Goal: Transaction & Acquisition: Obtain resource

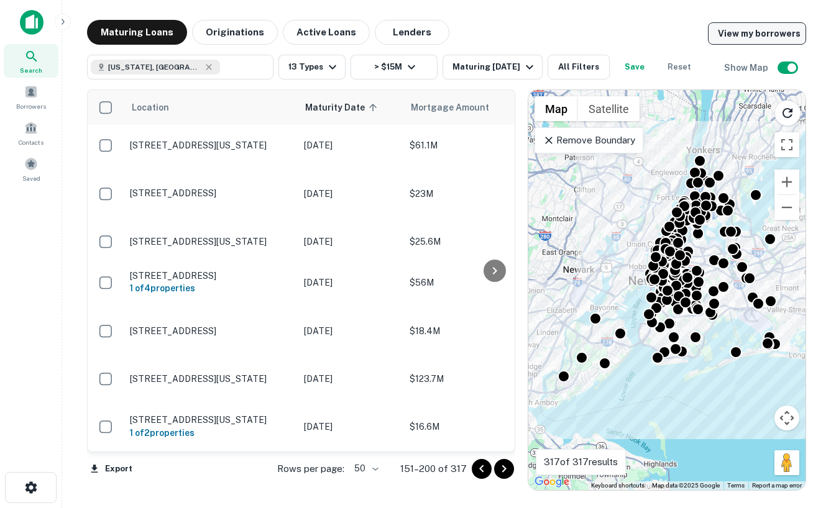
click at [772, 35] on link "View my borrowers" at bounding box center [757, 33] width 98 height 22
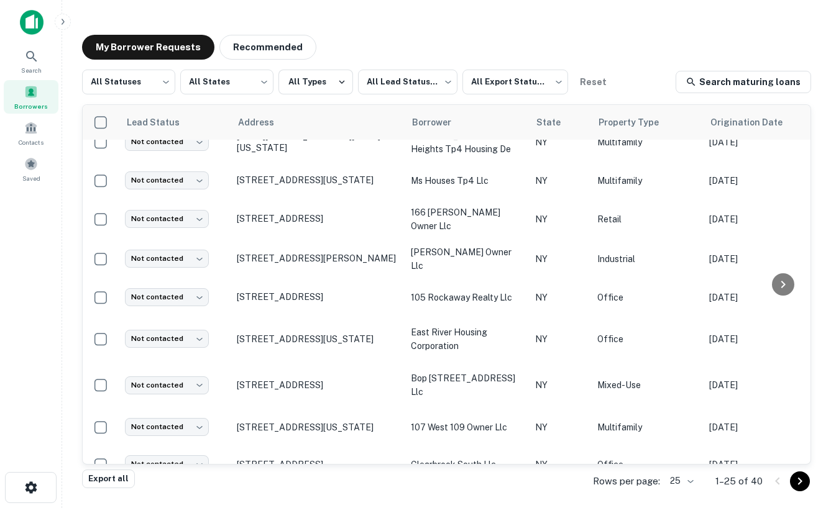
scroll to position [650, 0]
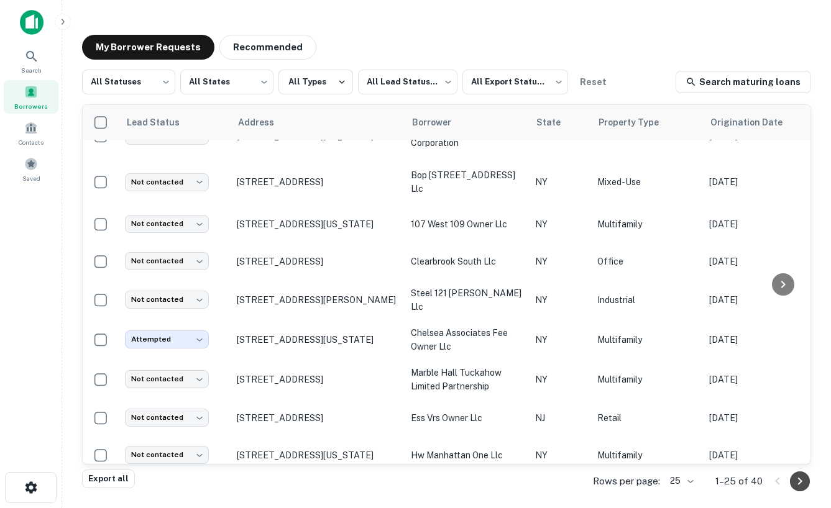
click at [794, 486] on icon "Go to next page" at bounding box center [799, 481] width 15 height 15
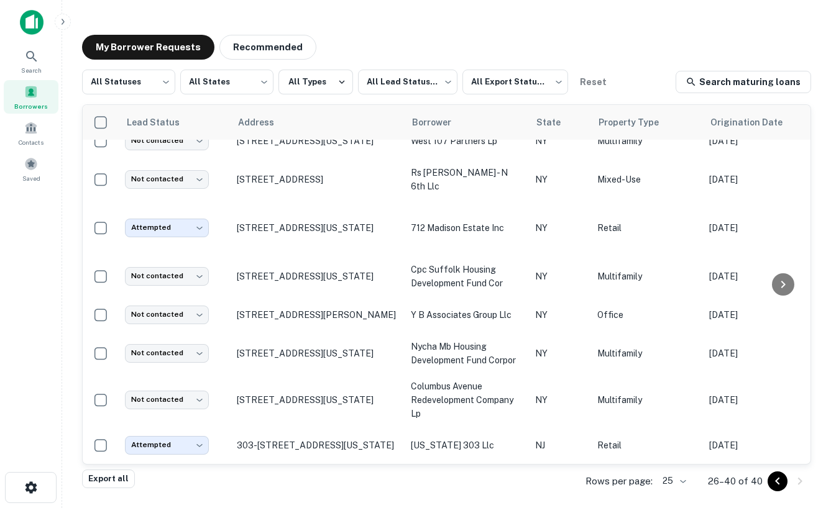
scroll to position [286, 0]
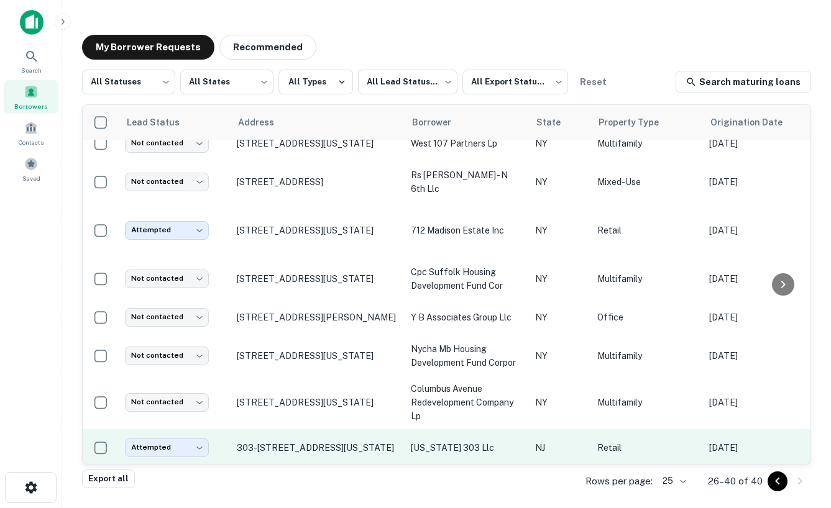
click at [474, 444] on p "washington 303 llc" at bounding box center [467, 448] width 112 height 14
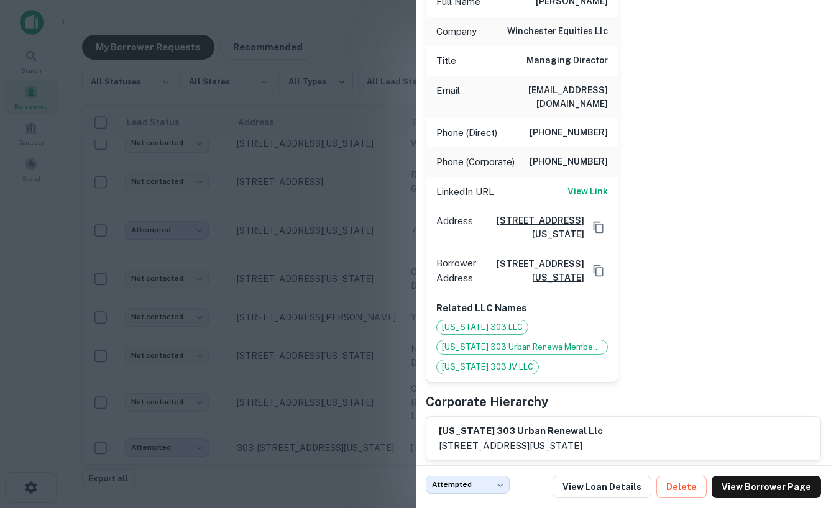
scroll to position [178, 0]
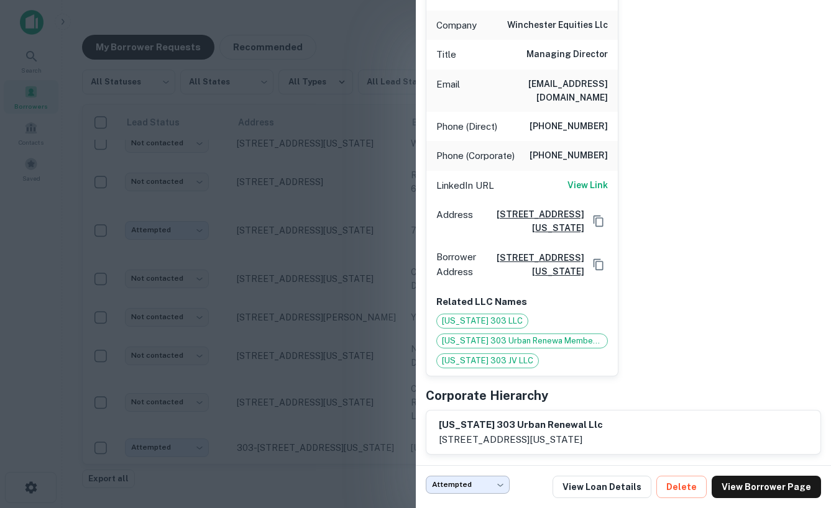
click at [501, 483] on body "Search Borrowers Contacts Saved My Borrower Requests Recommended All Statuses *…" at bounding box center [415, 254] width 831 height 508
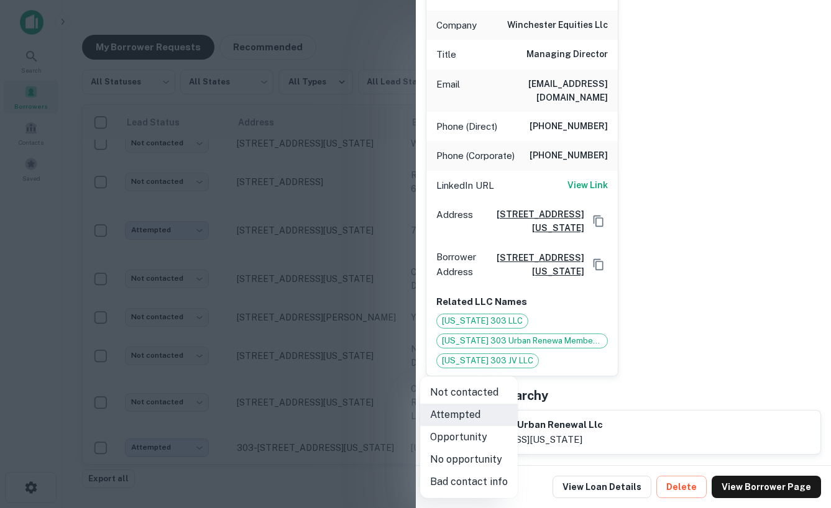
click at [698, 320] on div at bounding box center [415, 254] width 831 height 508
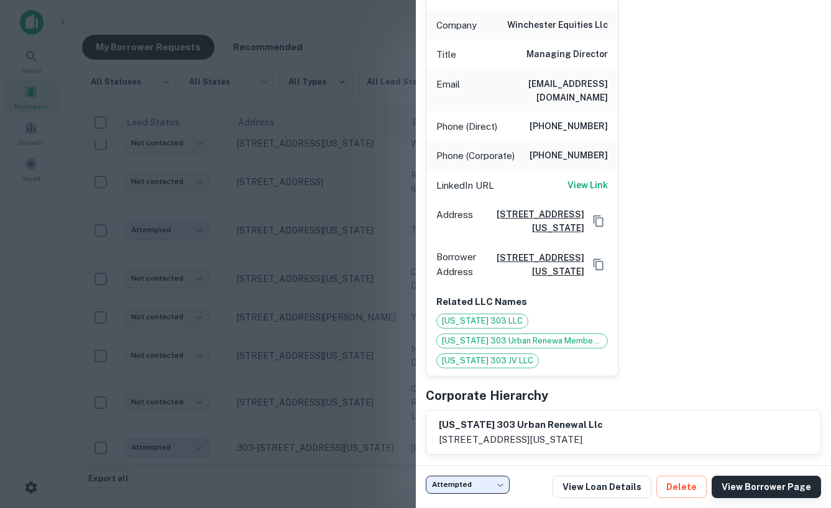
click at [752, 490] on link "View Borrower Page" at bounding box center [765, 487] width 109 height 22
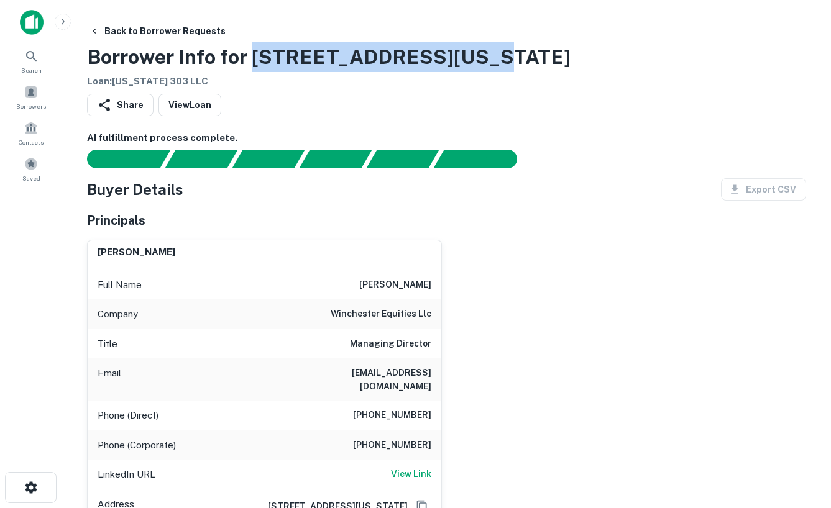
drag, startPoint x: 255, startPoint y: 52, endPoint x: 512, endPoint y: 58, distance: 256.6
click at [512, 58] on div "Back to Borrower Requests Borrower Info for 303-309 Washington St Loan : WASHIN…" at bounding box center [446, 54] width 719 height 69
copy h3 "303-309 Washington St"
click at [127, 30] on button "Back to Borrower Requests" at bounding box center [157, 31] width 146 height 22
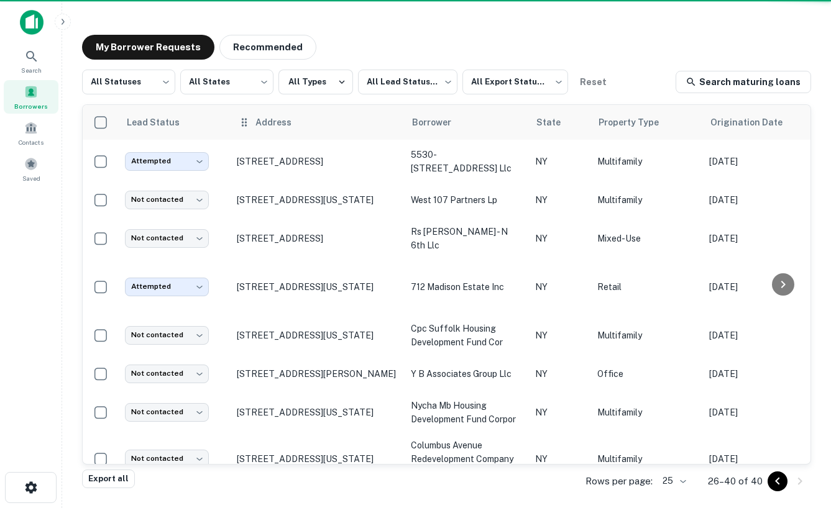
scroll to position [286, 0]
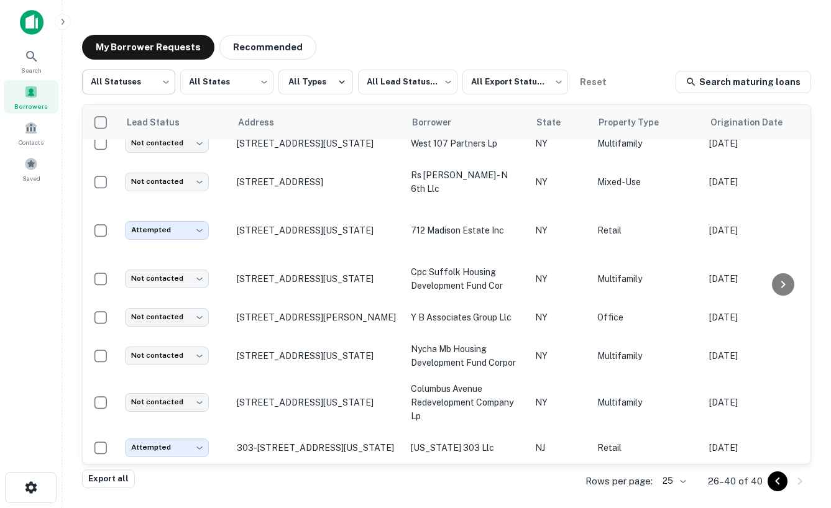
click at [162, 83] on body "Search Borrowers Contacts Saved My Borrower Requests Recommended All Statuses *…" at bounding box center [415, 254] width 831 height 508
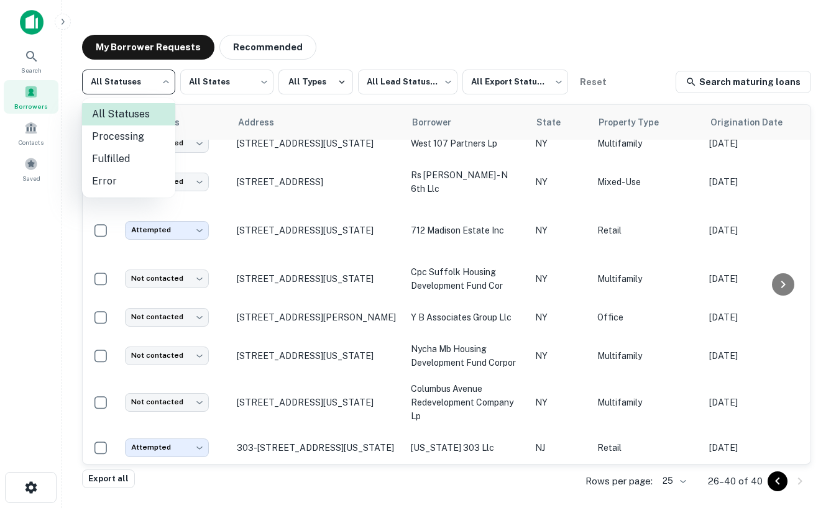
click at [215, 107] on div at bounding box center [415, 254] width 831 height 508
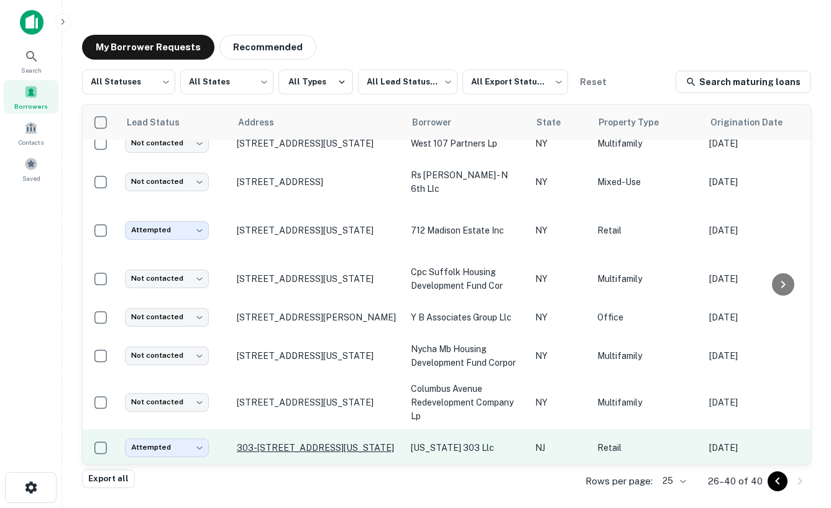
click at [344, 442] on p "303-[STREET_ADDRESS][US_STATE]" at bounding box center [318, 447] width 162 height 11
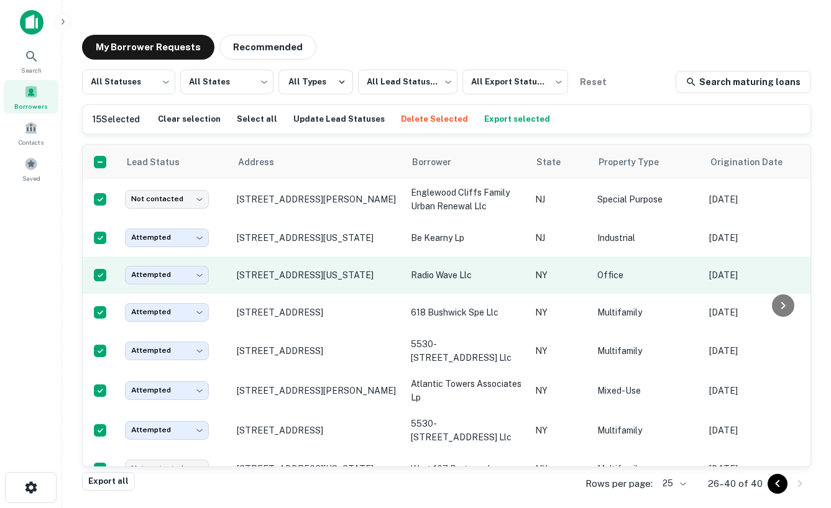
scroll to position [323, 0]
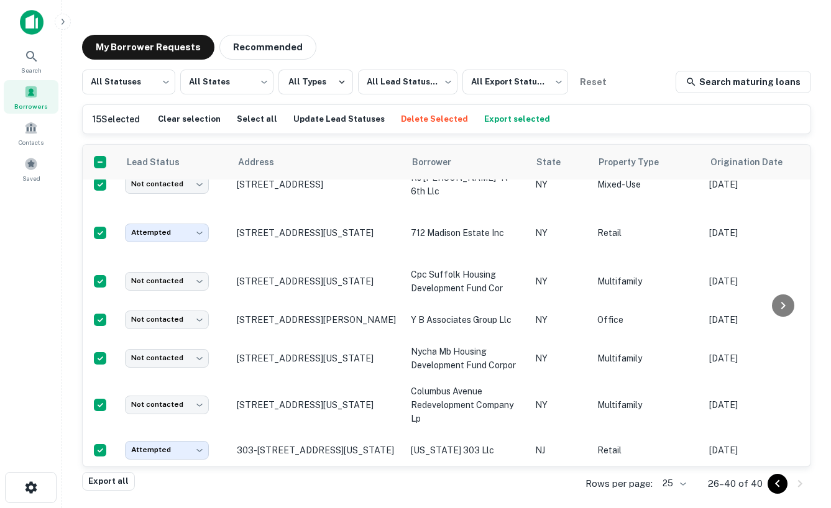
click at [772, 483] on icon "Go to previous page" at bounding box center [777, 483] width 15 height 15
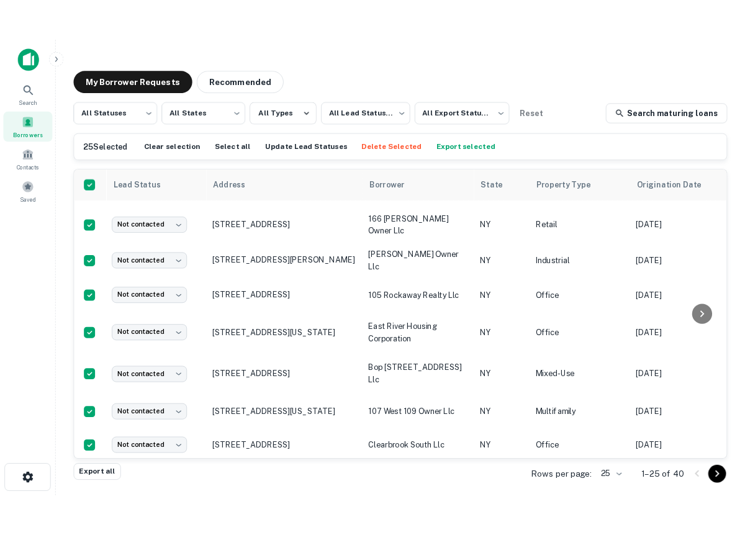
scroll to position [687, 0]
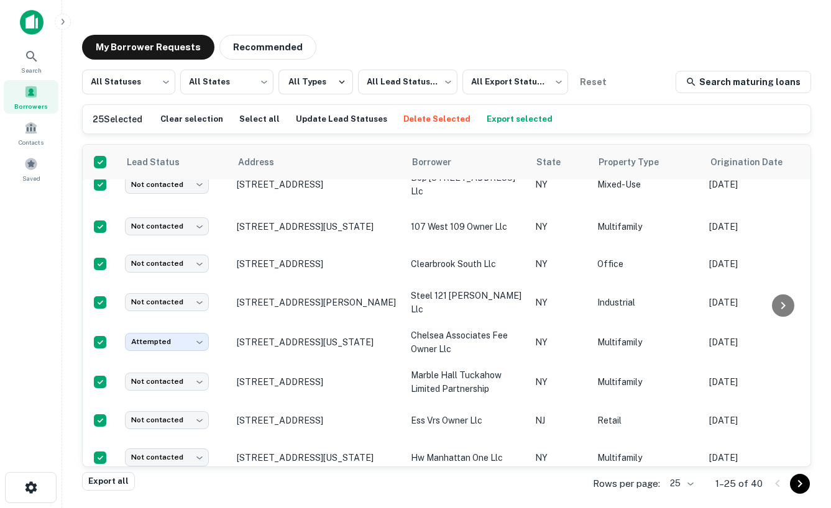
click at [506, 122] on button "Export selected" at bounding box center [519, 119] width 72 height 19
click at [508, 121] on button "Export selected" at bounding box center [519, 119] width 72 height 19
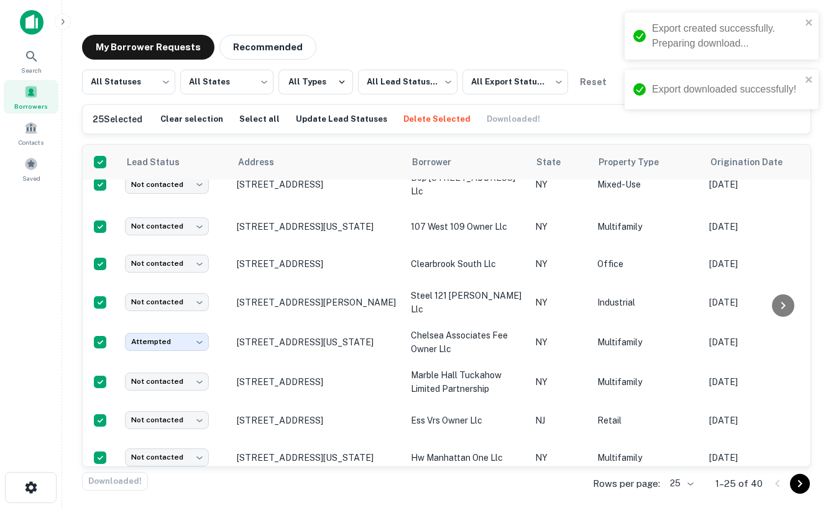
click at [699, 20] on div "Export created successfully. Preparing download..." at bounding box center [716, 35] width 175 height 37
click at [699, 20] on div "Export created successfully. Preparing download... Export downloaded successful…" at bounding box center [721, 66] width 199 height 112
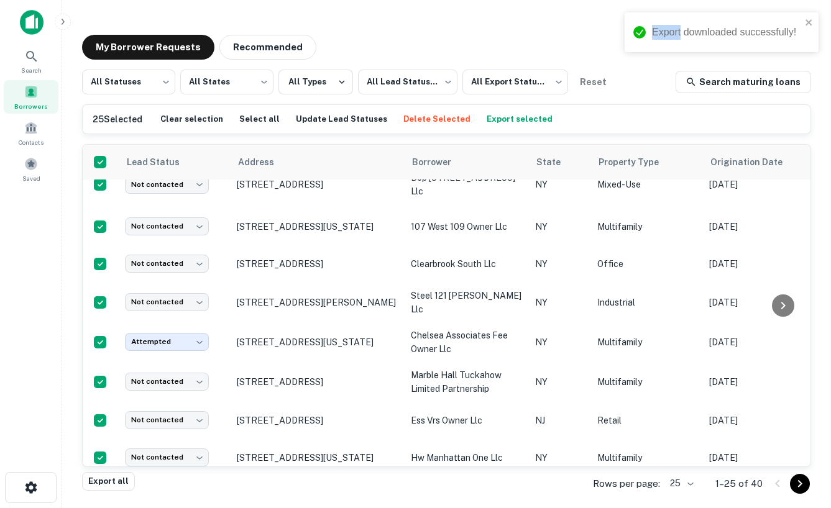
click at [699, 24] on div "Export downloaded successfully!" at bounding box center [716, 32] width 175 height 22
click at [117, 485] on button "Export all" at bounding box center [108, 481] width 53 height 19
click at [688, 34] on div "Export downloaded successfully!" at bounding box center [726, 32] width 149 height 15
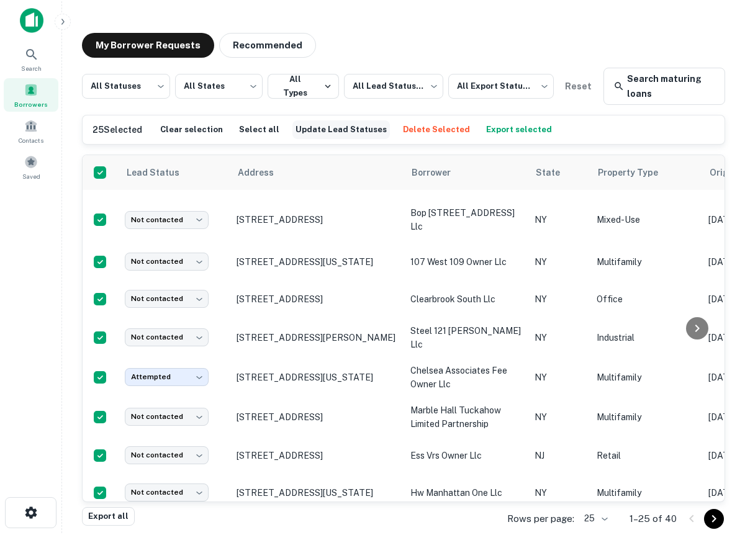
scroll to position [0, 0]
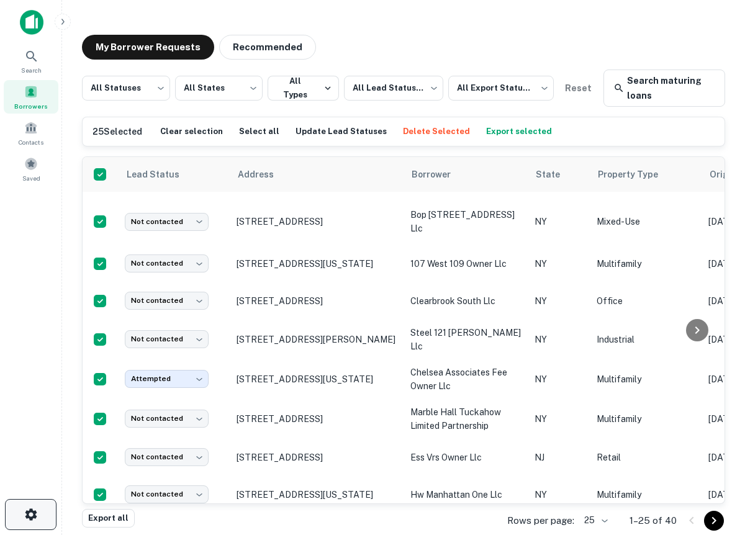
click at [45, 508] on button "button" at bounding box center [31, 514] width 52 height 31
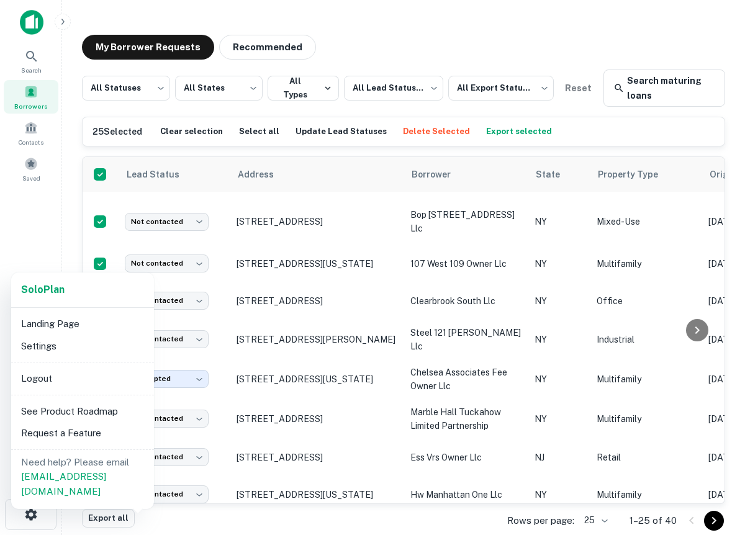
click at [116, 286] on div "Solo Plan" at bounding box center [82, 290] width 123 height 15
click at [227, 490] on div at bounding box center [372, 267] width 745 height 535
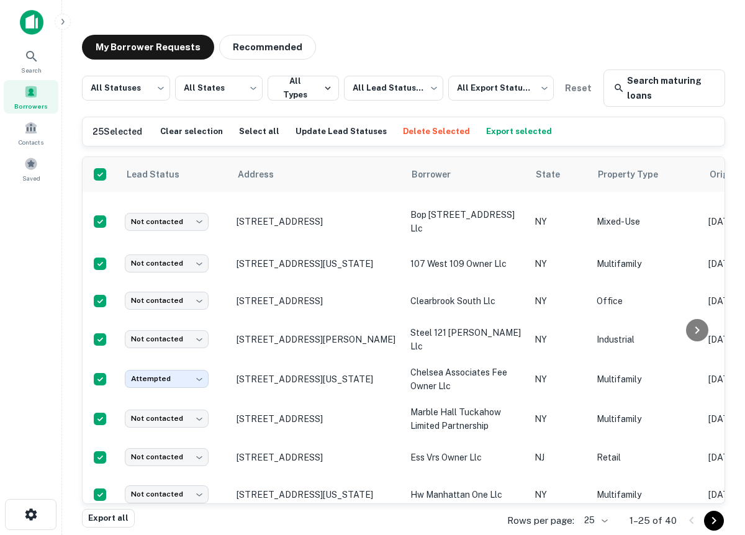
click at [710, 508] on icon "Go to next page" at bounding box center [714, 521] width 15 height 15
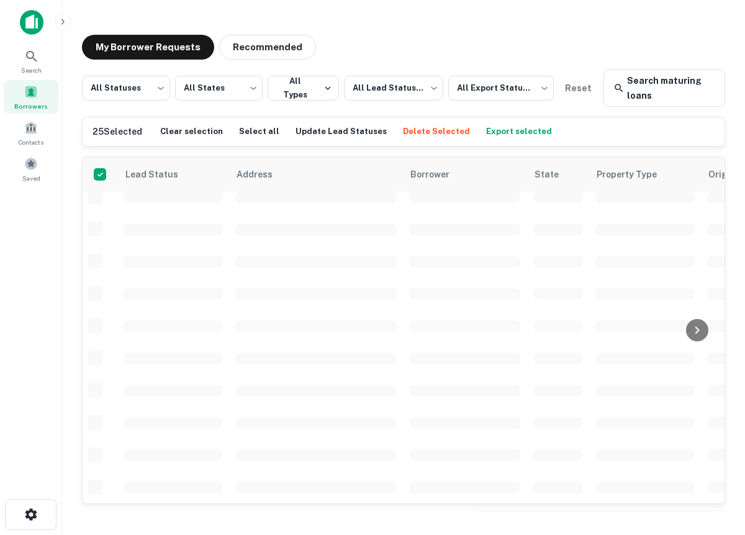
scroll to position [333, 0]
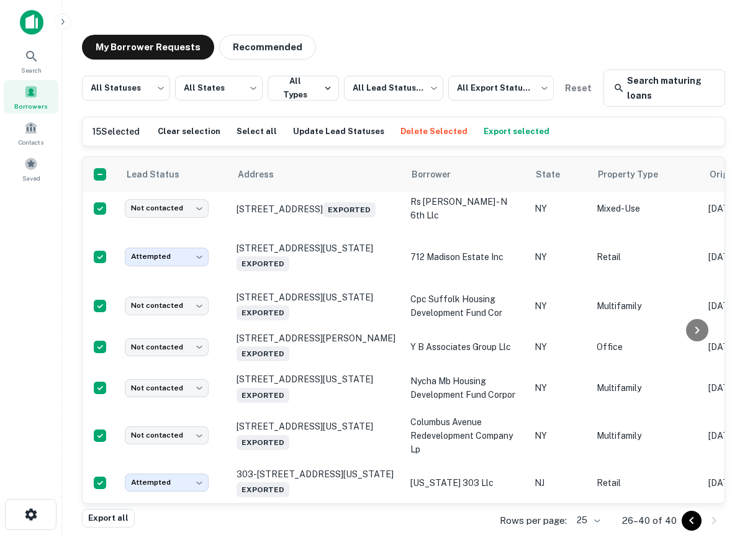
click at [691, 508] on icon "Go to previous page" at bounding box center [692, 521] width 15 height 15
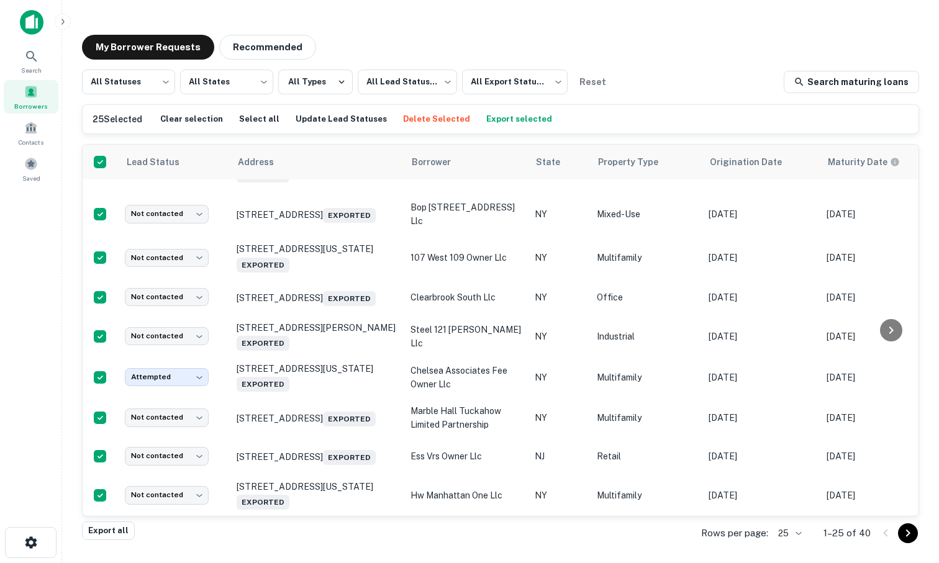
scroll to position [706, 0]
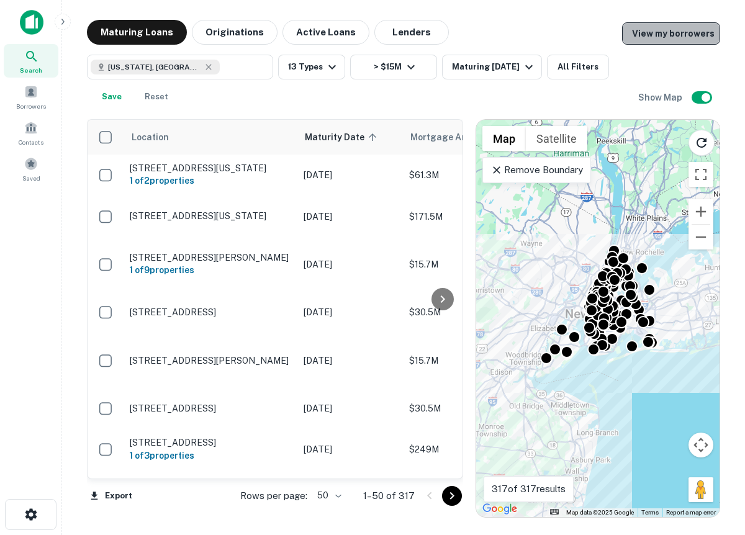
click at [689, 31] on link "View my borrowers" at bounding box center [671, 33] width 98 height 22
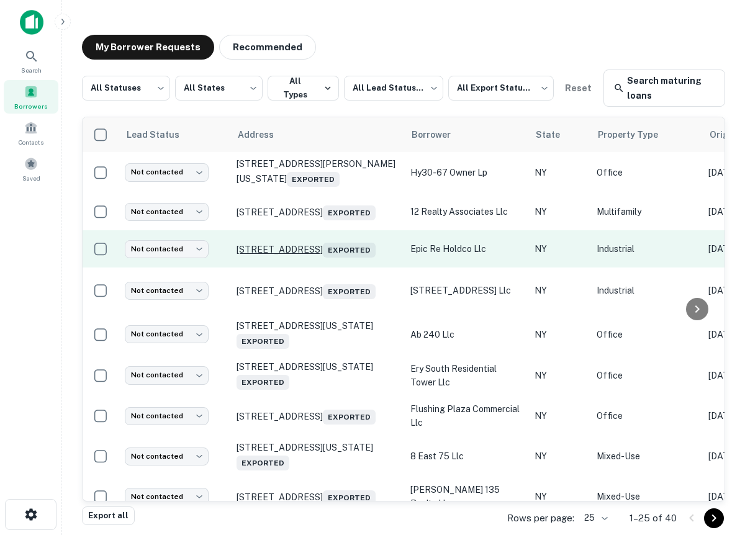
click at [323, 258] on span "Exported" at bounding box center [349, 250] width 53 height 15
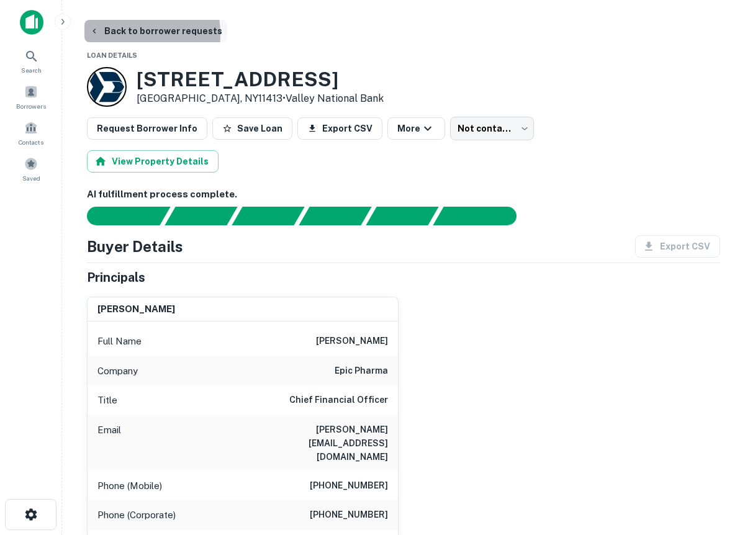
click at [117, 34] on button "Back to borrower requests" at bounding box center [155, 31] width 143 height 22
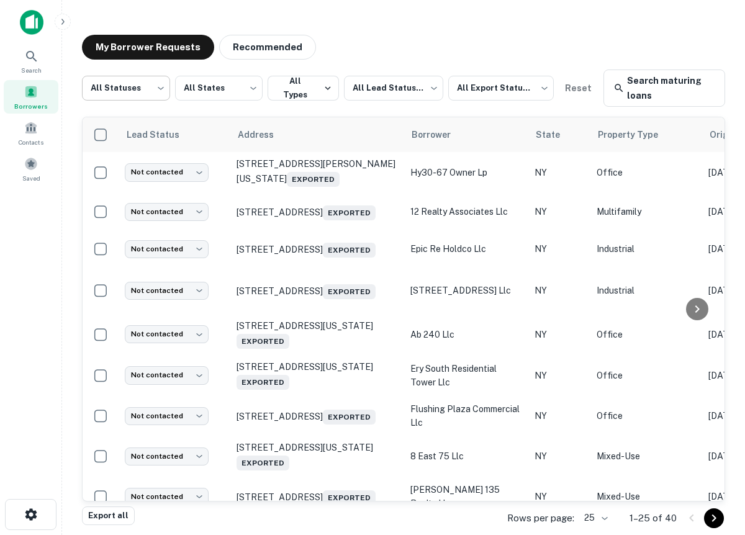
click at [164, 88] on body "Search Borrowers Contacts Saved My Borrower Requests Recommended All Statuses *…" at bounding box center [372, 267] width 745 height 535
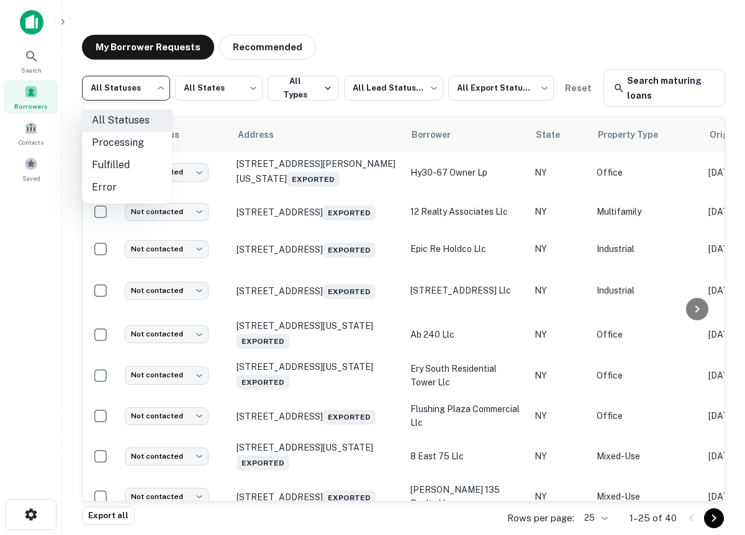
click at [212, 129] on div at bounding box center [372, 267] width 745 height 535
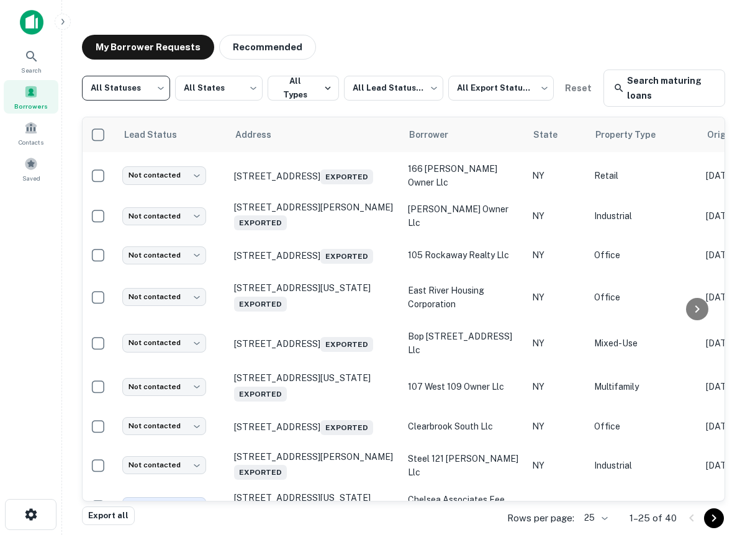
scroll to position [695, 12]
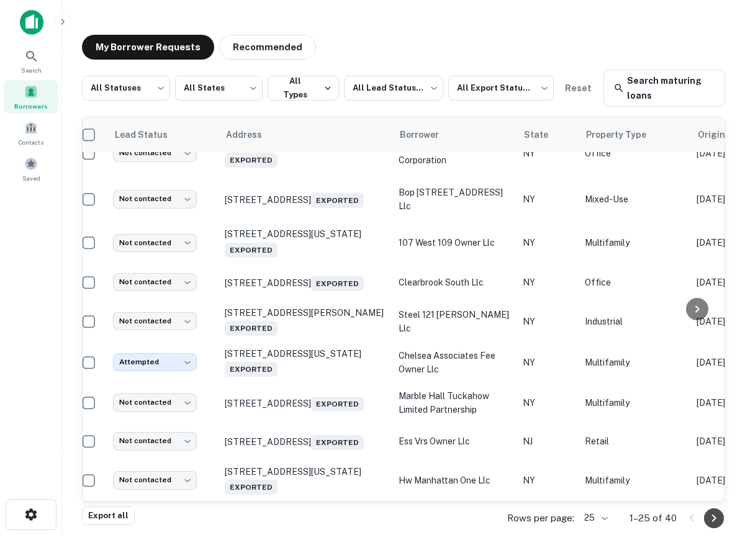
click at [711, 516] on icon "Go to next page" at bounding box center [714, 518] width 15 height 15
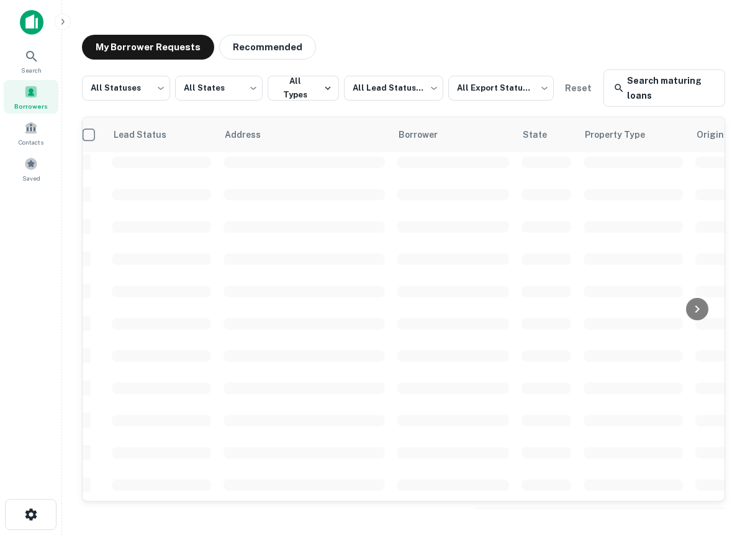
scroll to position [296, 12]
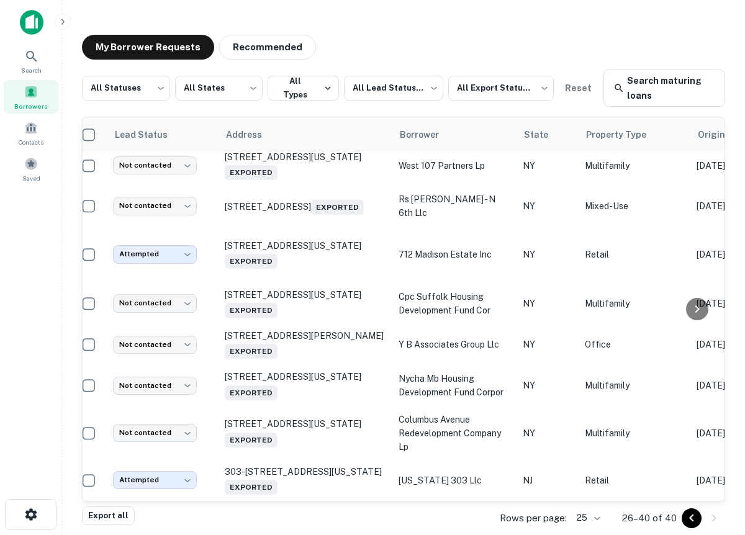
click at [33, 25] on img at bounding box center [32, 22] width 24 height 25
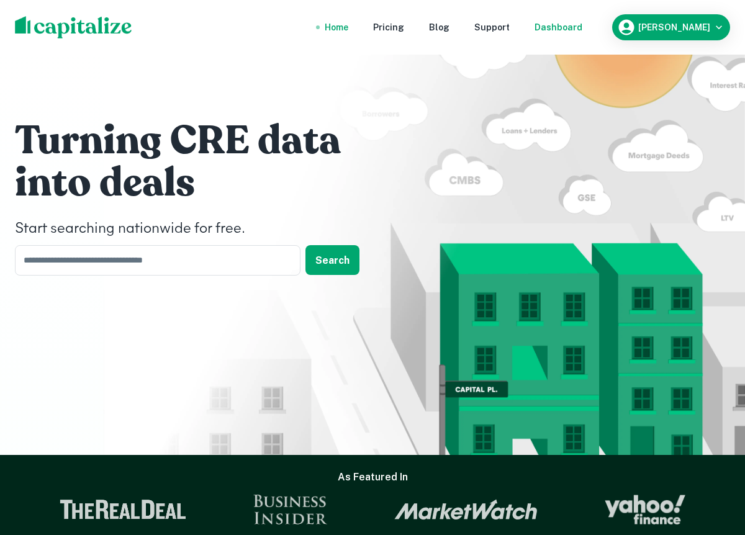
click at [572, 31] on div "Dashboard" at bounding box center [559, 27] width 48 height 14
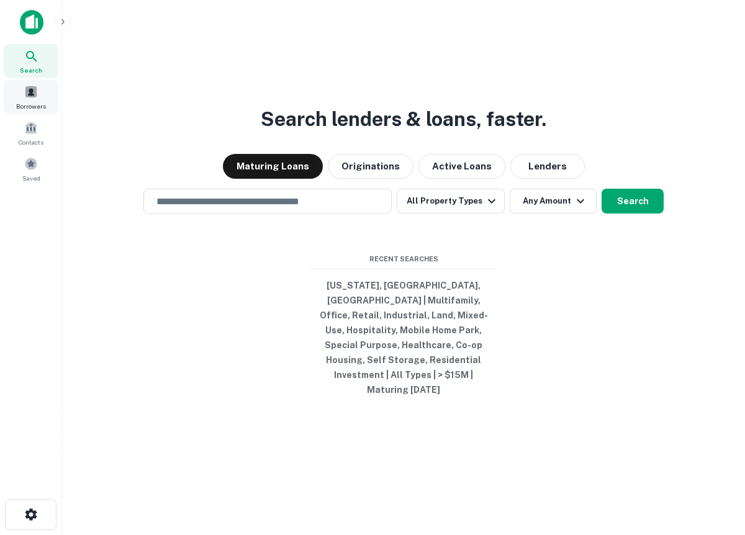
click at [28, 91] on span at bounding box center [31, 92] width 14 height 14
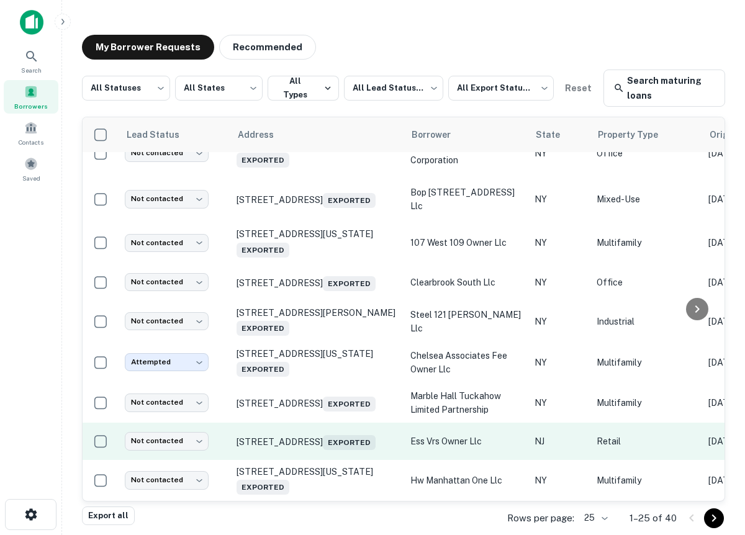
scroll to position [695, 0]
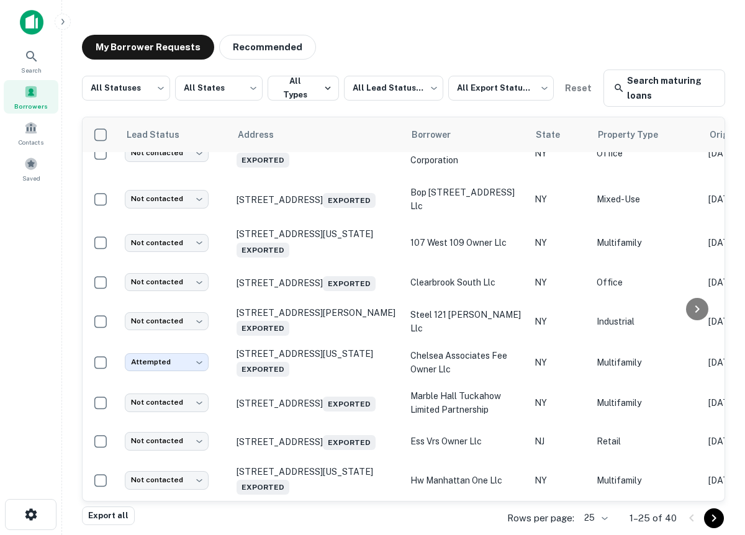
click at [695, 520] on div at bounding box center [703, 519] width 42 height 20
click at [723, 522] on button "Go to next page" at bounding box center [714, 519] width 20 height 20
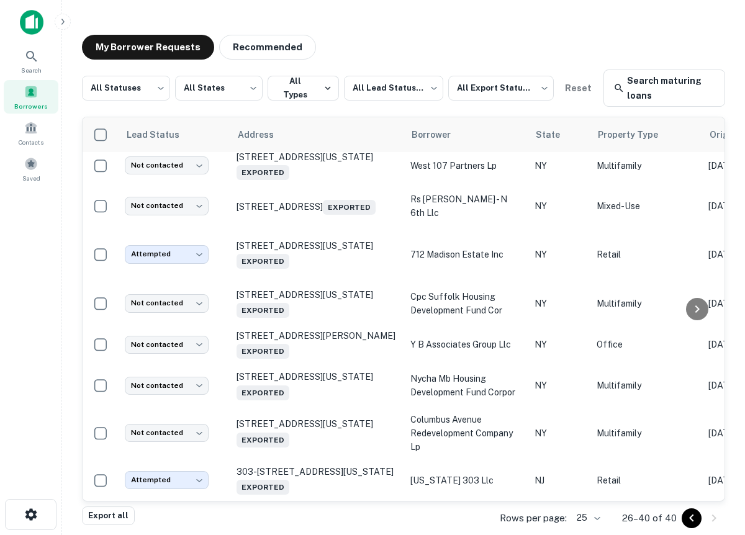
scroll to position [296, 0]
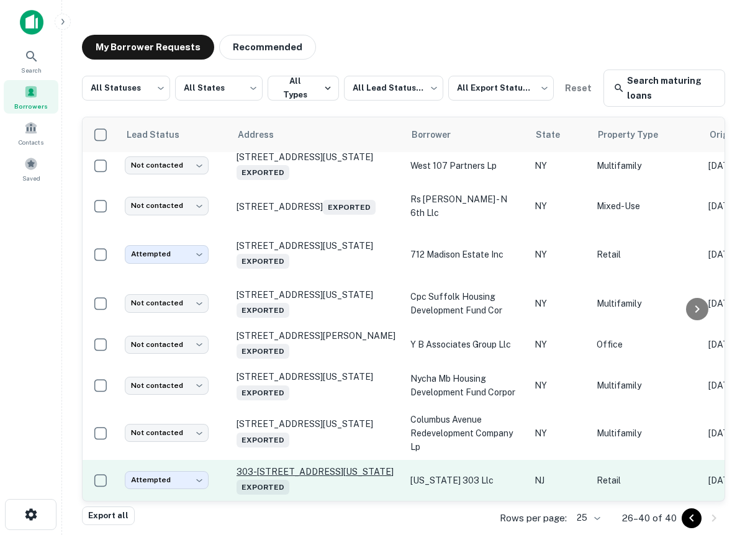
click at [327, 471] on p "303-[STREET_ADDRESS][US_STATE] Exported" at bounding box center [318, 481] width 162 height 29
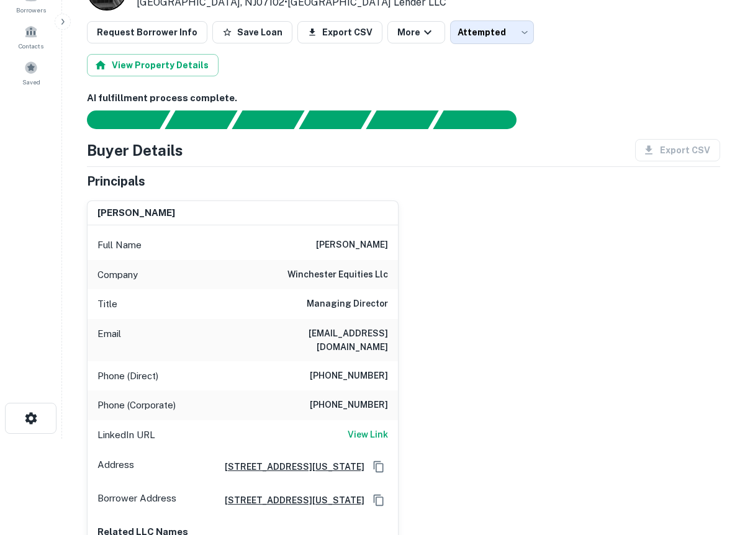
scroll to position [166, 0]
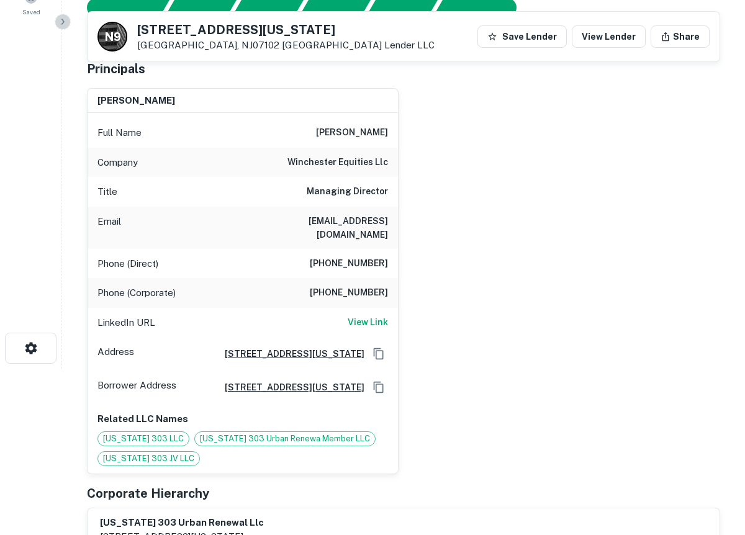
click at [60, 24] on icon "button" at bounding box center [63, 22] width 10 height 10
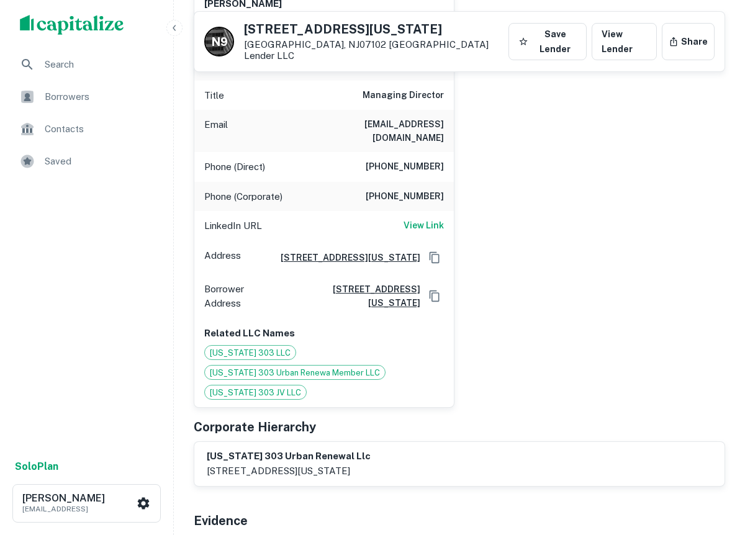
scroll to position [0, 0]
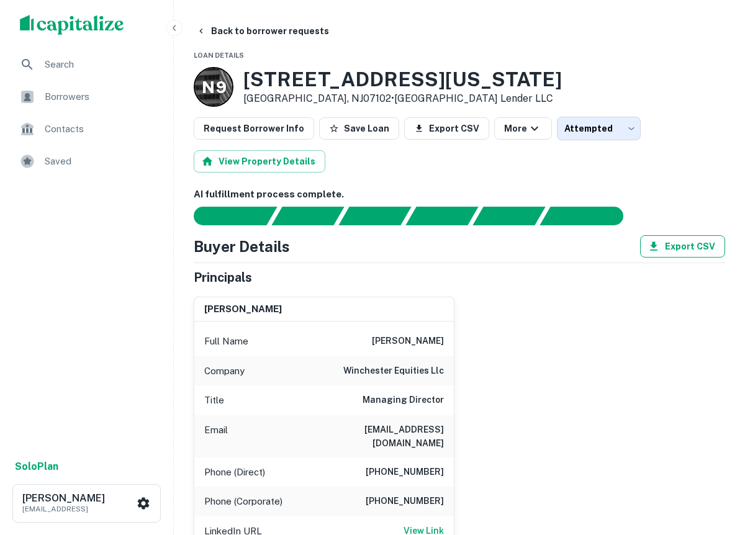
click at [655, 244] on icon "button" at bounding box center [653, 246] width 7 height 9
click at [680, 250] on button "Export CSV" at bounding box center [682, 246] width 85 height 22
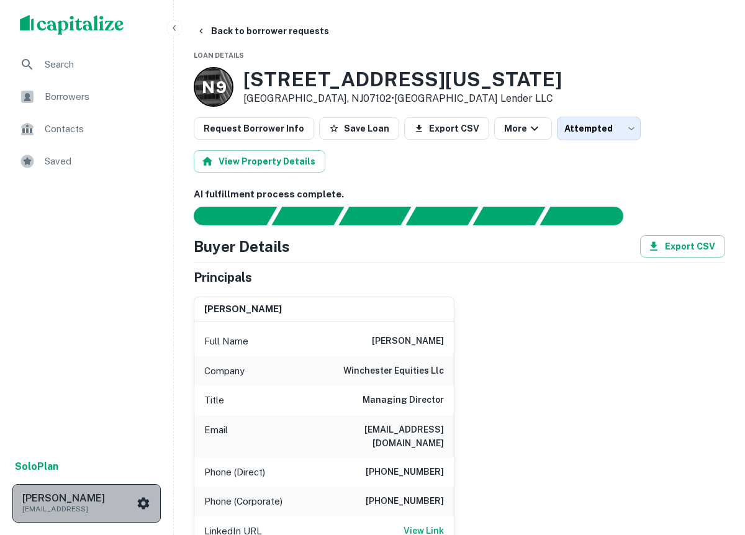
click at [106, 504] on p "[EMAIL_ADDRESS]" at bounding box center [78, 509] width 112 height 11
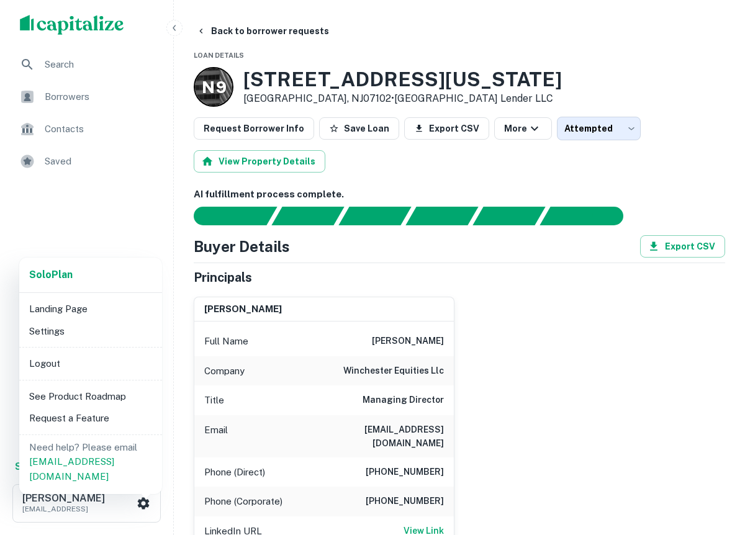
click at [89, 312] on li "Landing Page" at bounding box center [90, 309] width 133 height 22
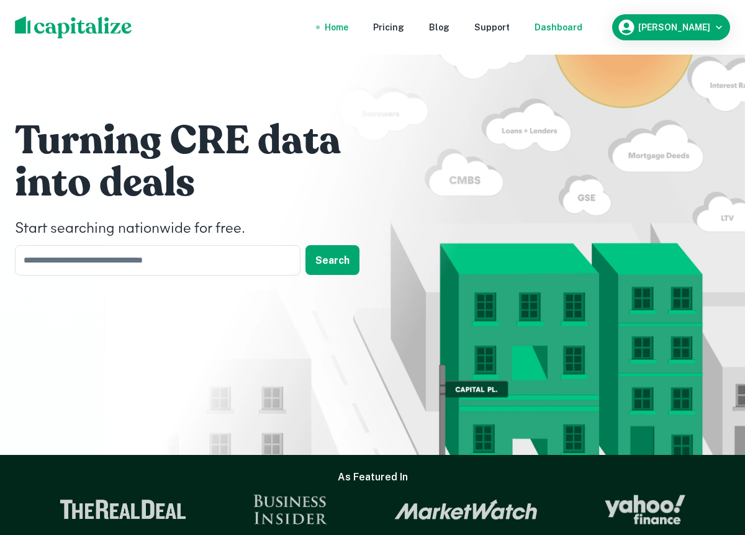
click at [583, 27] on div "Dashboard" at bounding box center [559, 27] width 48 height 14
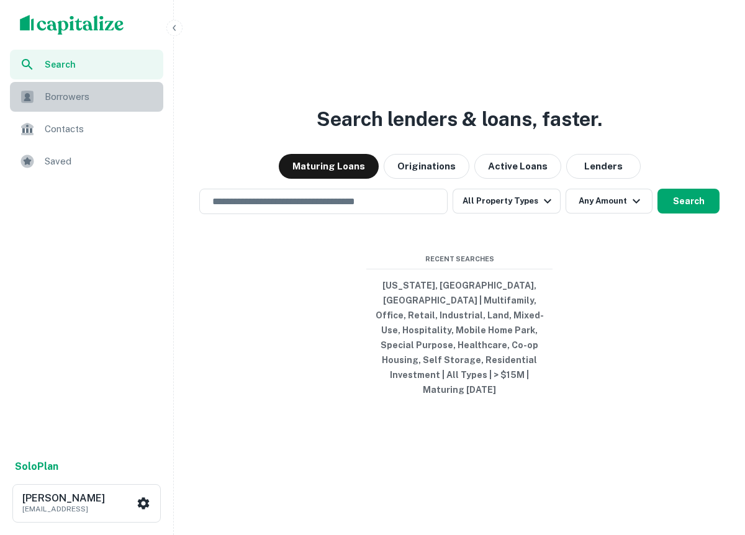
click at [66, 98] on span "Borrowers" at bounding box center [100, 96] width 111 height 15
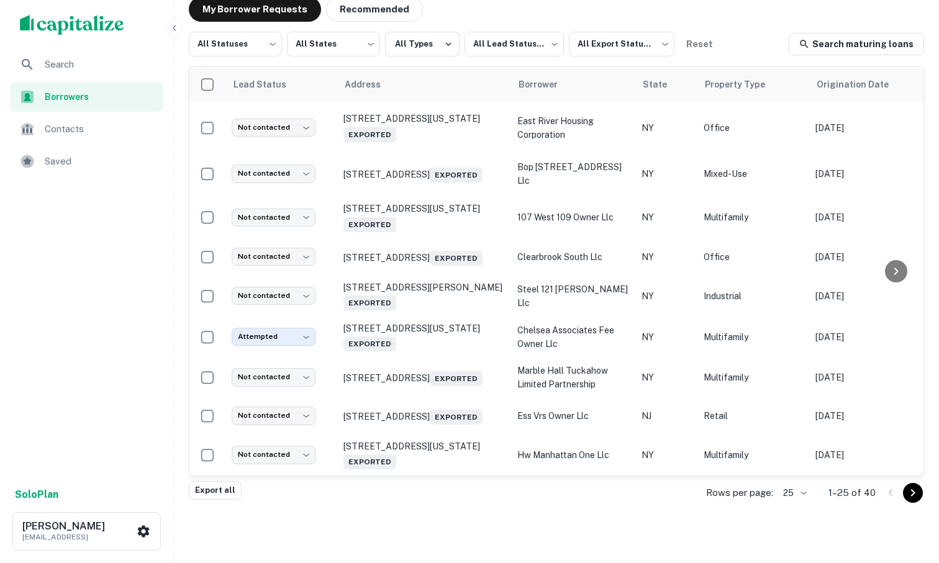
scroll to position [669, 0]
click at [745, 490] on p "1–25 of 40" at bounding box center [852, 493] width 47 height 15
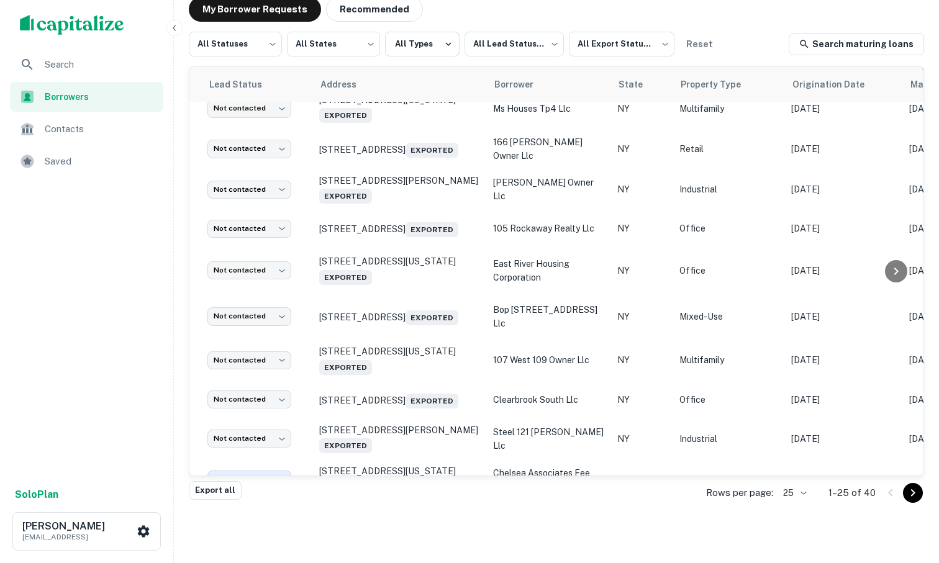
scroll to position [503, 25]
click at [745, 271] on icon at bounding box center [896, 271] width 15 height 15
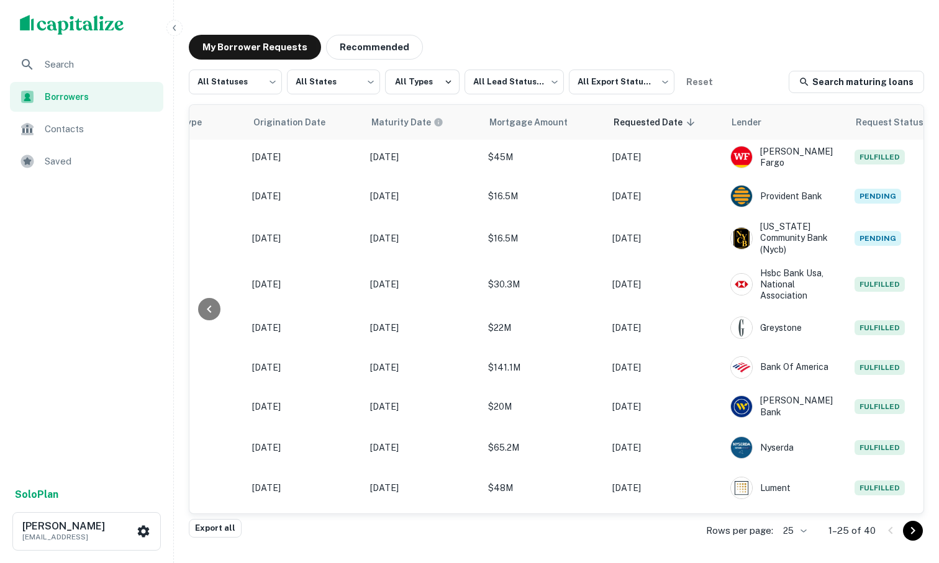
scroll to position [559, 563]
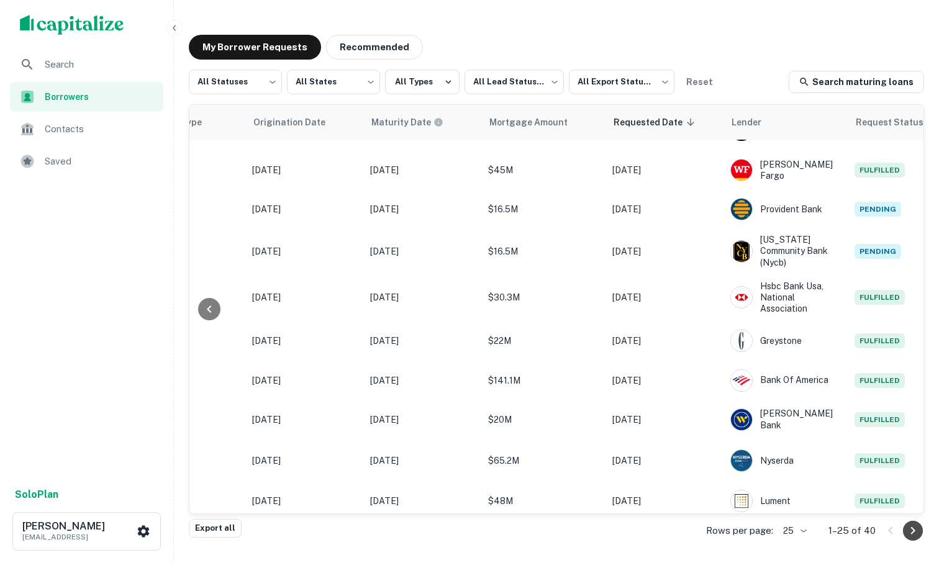
click at [745, 529] on icon "Go to next page" at bounding box center [913, 530] width 4 height 7
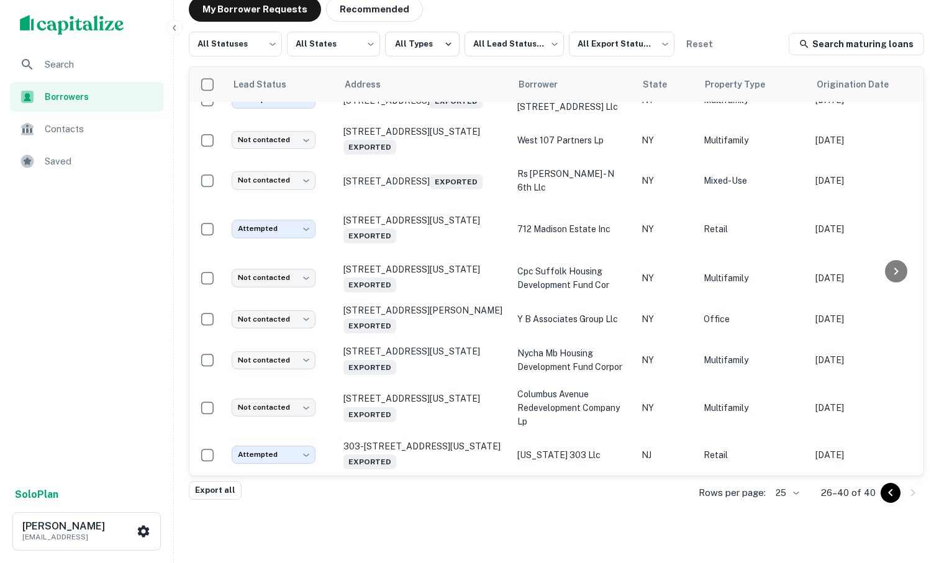
scroll to position [271, 0]
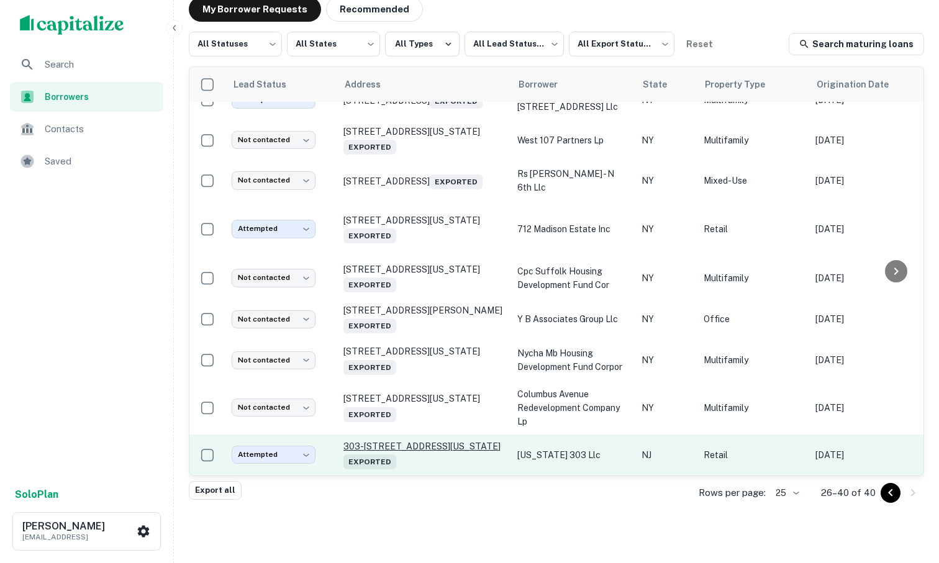
click at [378, 447] on p "303-[STREET_ADDRESS][US_STATE] Exported" at bounding box center [425, 455] width 162 height 29
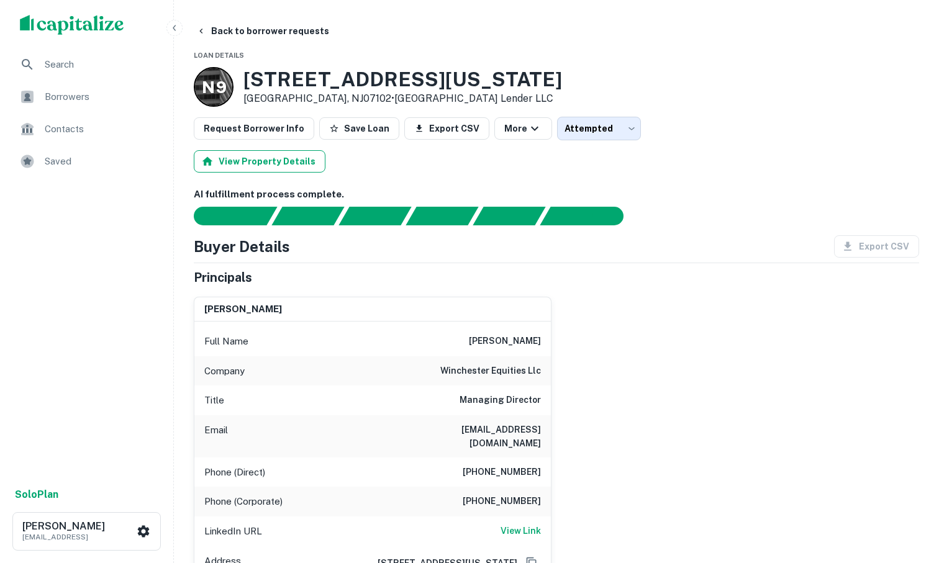
click at [301, 161] on button "View Property Details" at bounding box center [260, 161] width 132 height 22
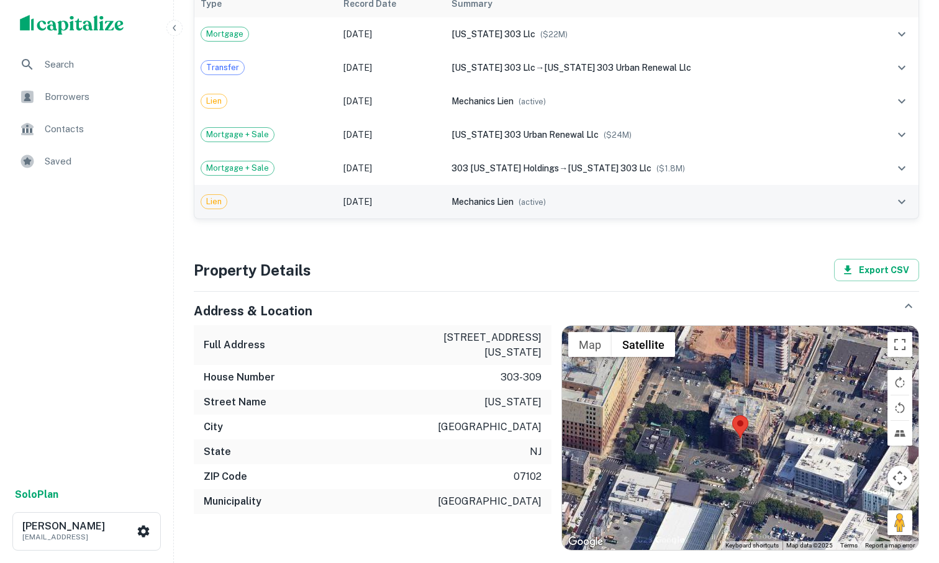
scroll to position [332, 0]
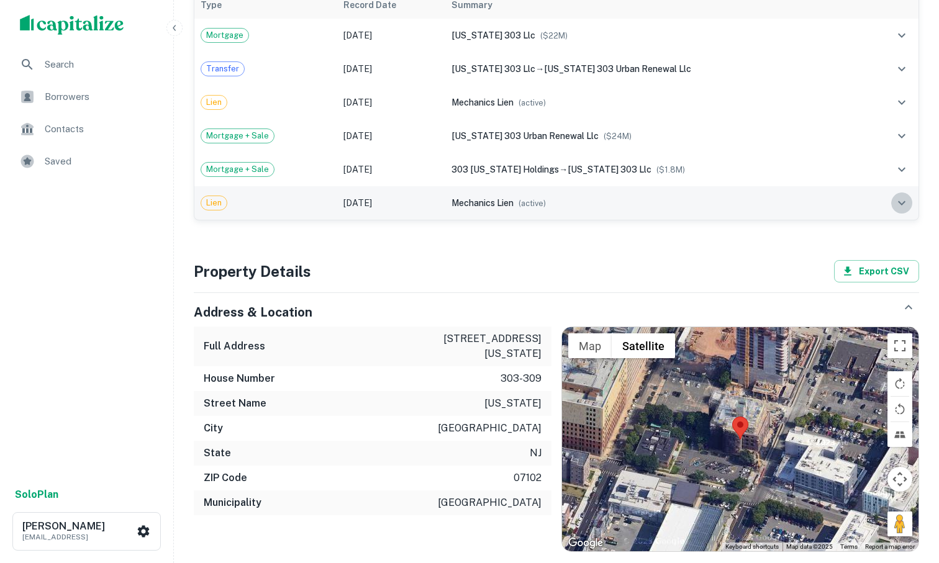
click at [745, 203] on icon "expand row" at bounding box center [901, 203] width 7 height 4
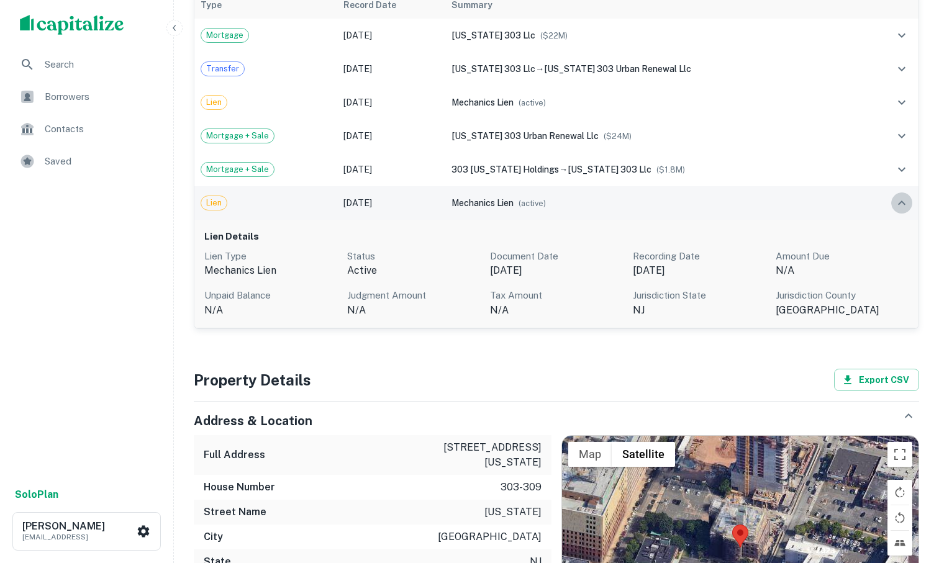
click at [745, 203] on icon "expand row" at bounding box center [902, 203] width 15 height 15
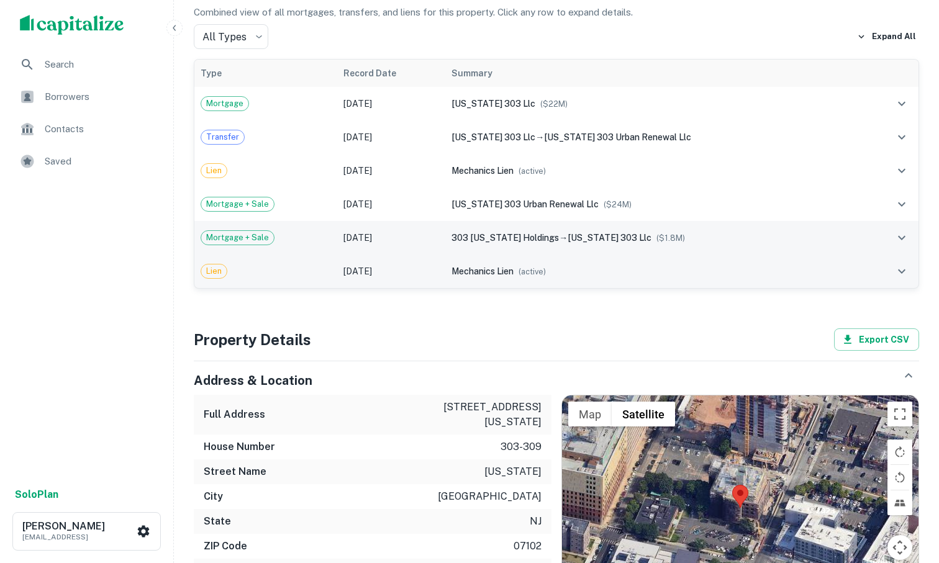
scroll to position [262, 0]
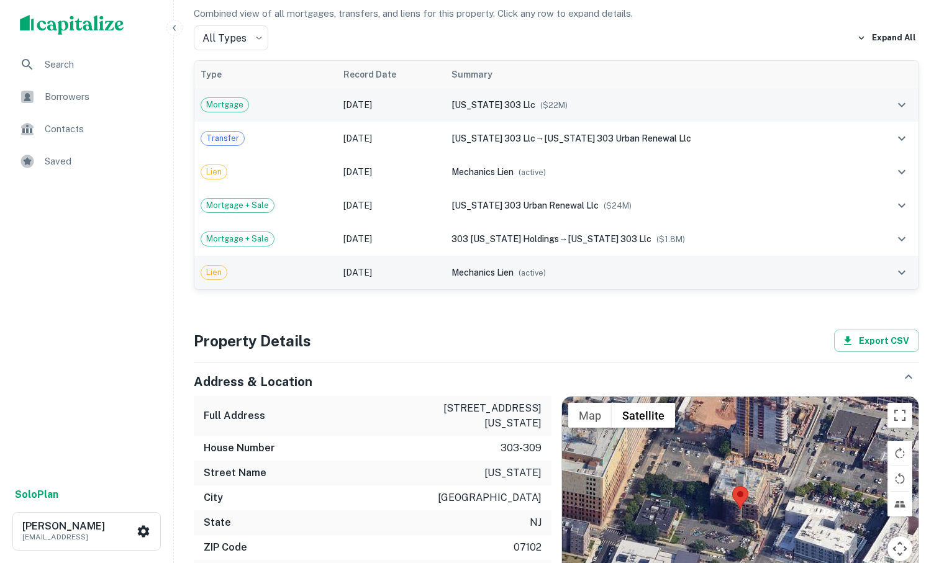
click at [745, 107] on icon "expand row" at bounding box center [902, 105] width 15 height 15
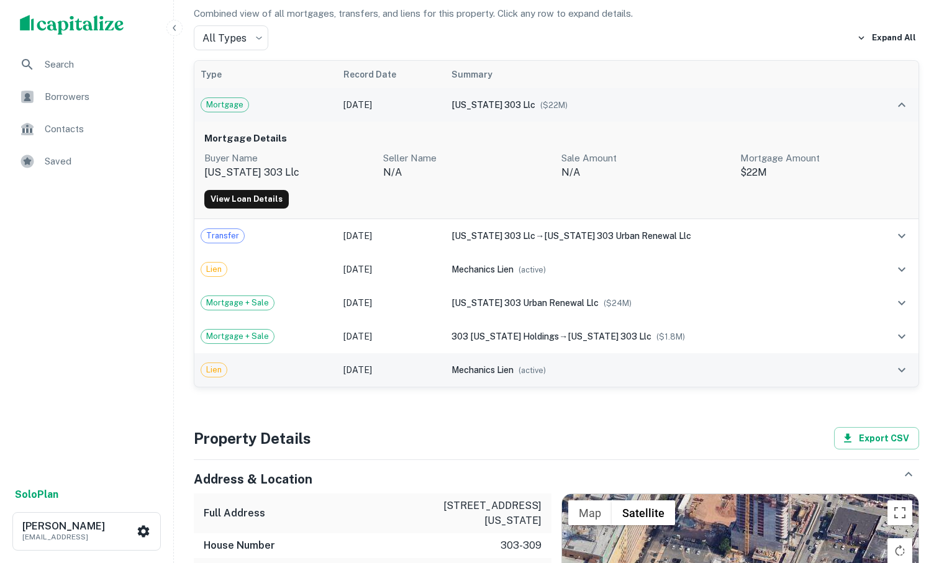
click at [745, 107] on icon "expand row" at bounding box center [902, 105] width 15 height 15
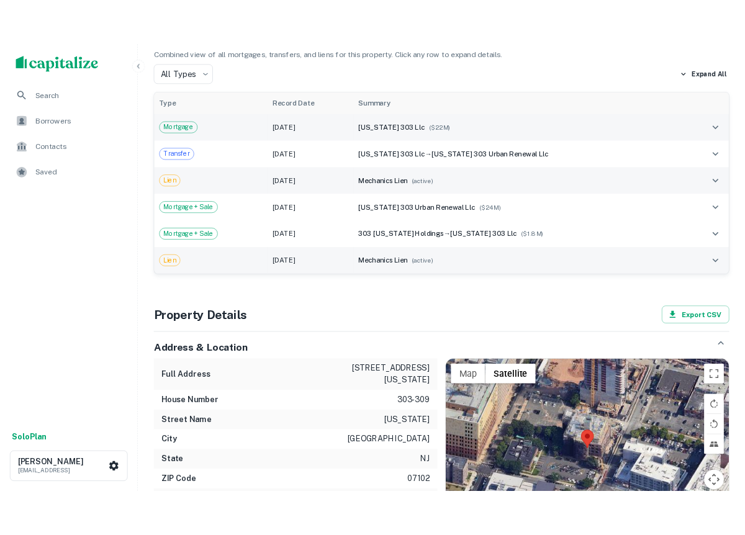
scroll to position [0, 0]
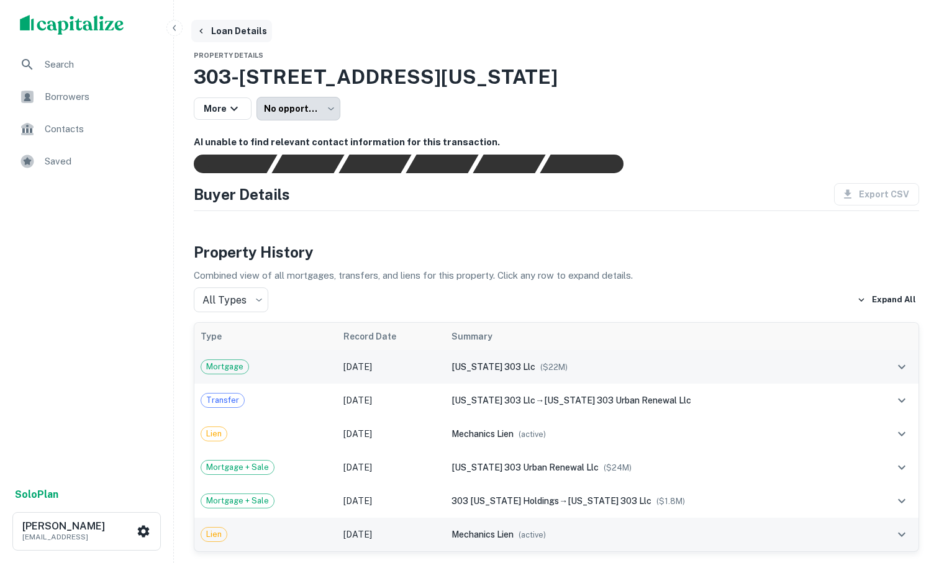
click at [244, 28] on button "Loan Details" at bounding box center [231, 31] width 81 height 22
